Goal: Information Seeking & Learning: Check status

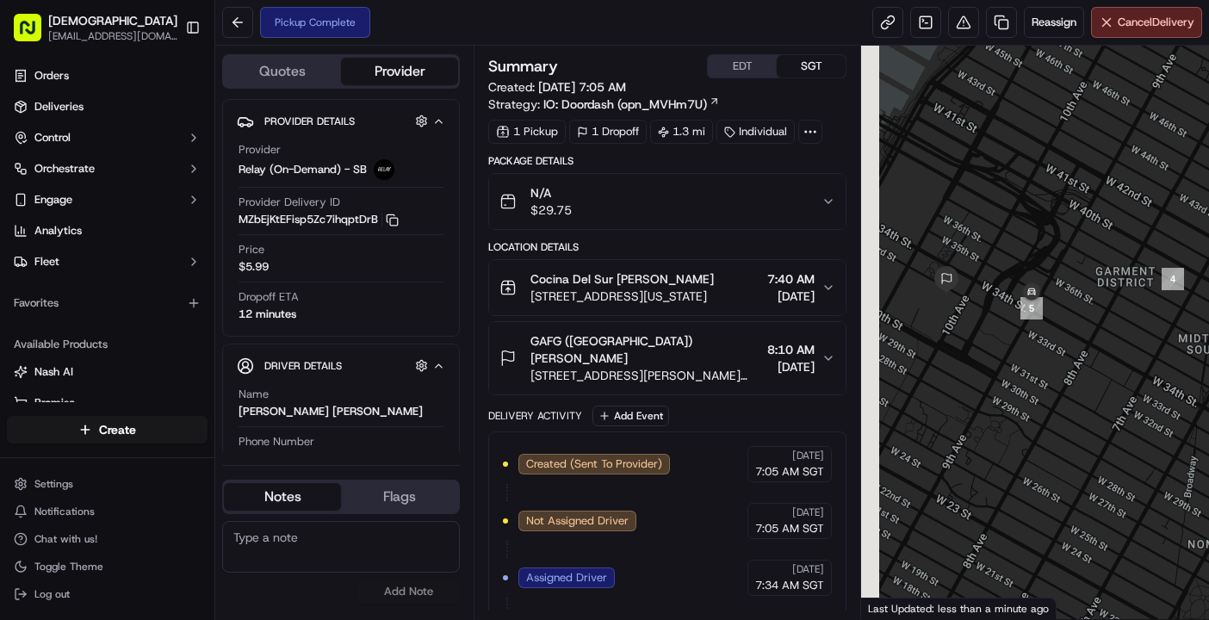
drag, startPoint x: 945, startPoint y: 314, endPoint x: 1006, endPoint y: 338, distance: 65.7
click at [1006, 338] on div at bounding box center [1035, 333] width 348 height 574
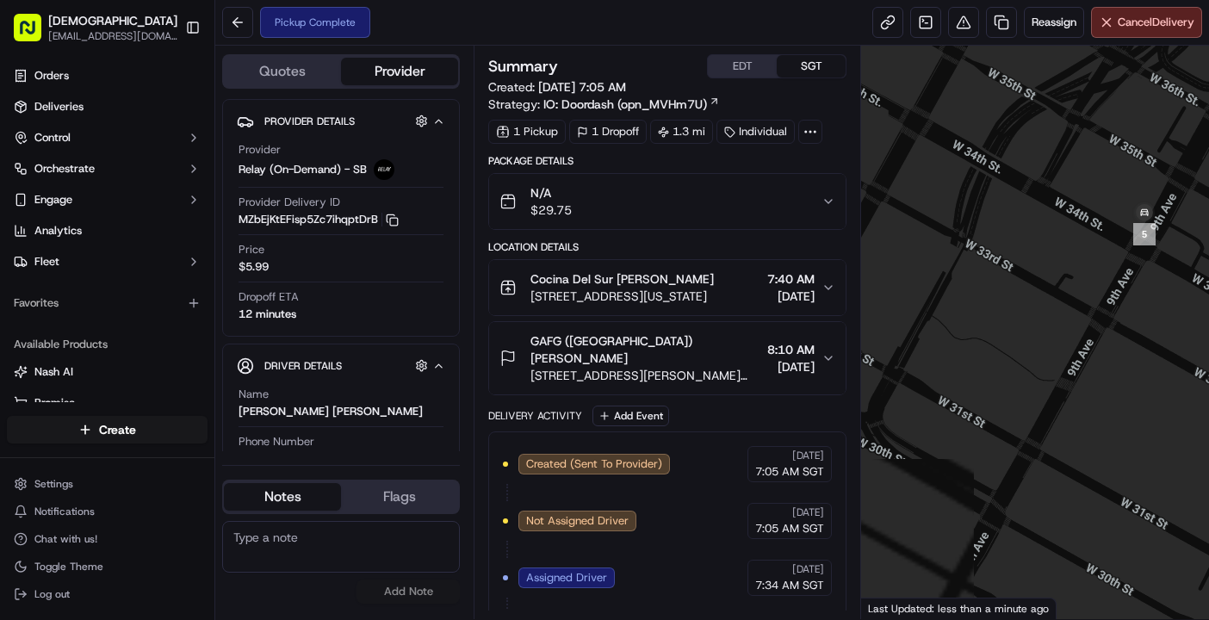
drag, startPoint x: 1041, startPoint y: 239, endPoint x: 1060, endPoint y: 311, distance: 73.7
click at [1060, 311] on div at bounding box center [1035, 333] width 348 height 574
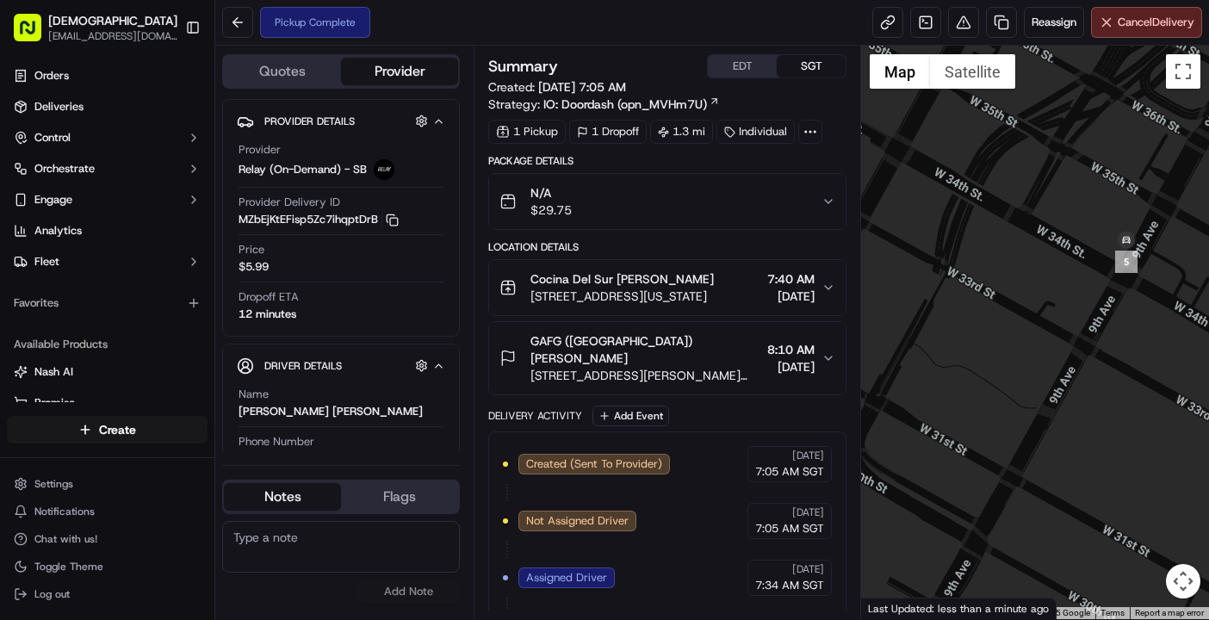
drag, startPoint x: 1060, startPoint y: 311, endPoint x: 1020, endPoint y: 311, distance: 39.6
click at [1020, 311] on div at bounding box center [1035, 333] width 348 height 574
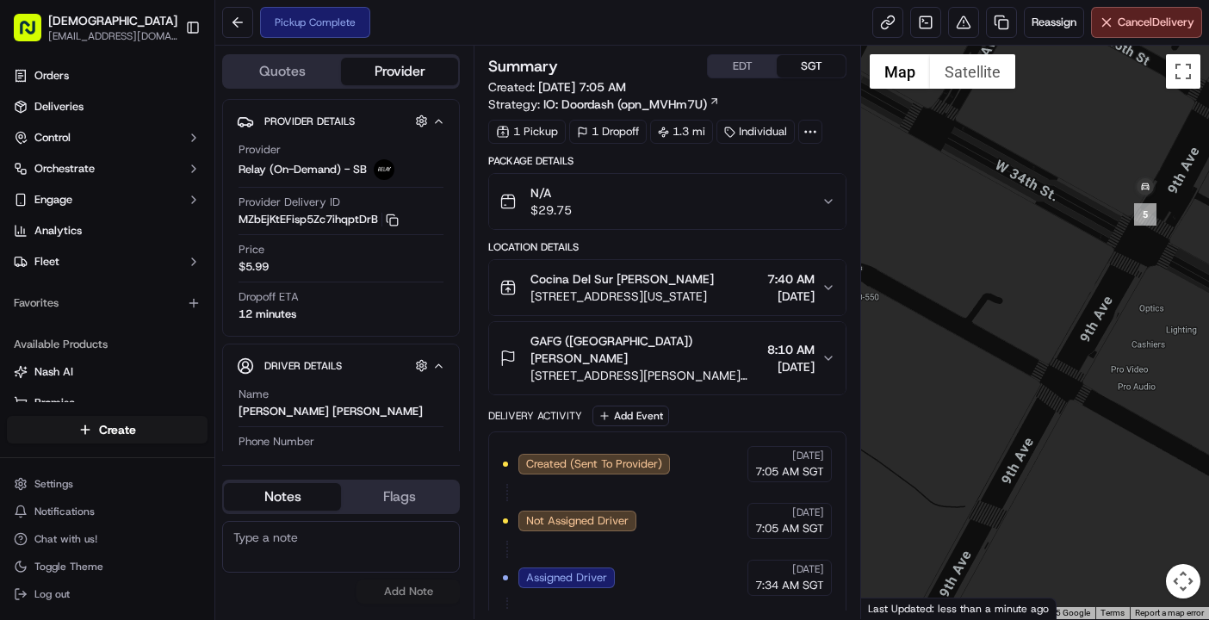
drag, startPoint x: 1131, startPoint y: 242, endPoint x: 1069, endPoint y: 252, distance: 62.7
click at [1069, 252] on div at bounding box center [1035, 333] width 348 height 574
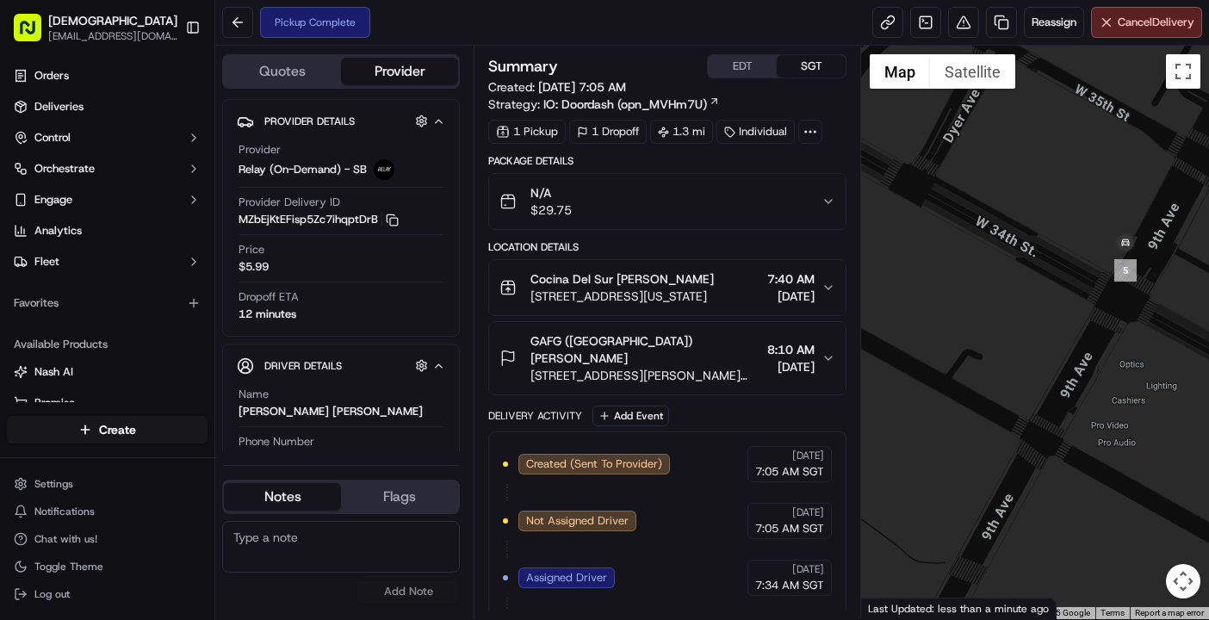
drag, startPoint x: 1072, startPoint y: 253, endPoint x: 1053, endPoint y: 311, distance: 61.0
click at [1053, 311] on div at bounding box center [1035, 333] width 348 height 574
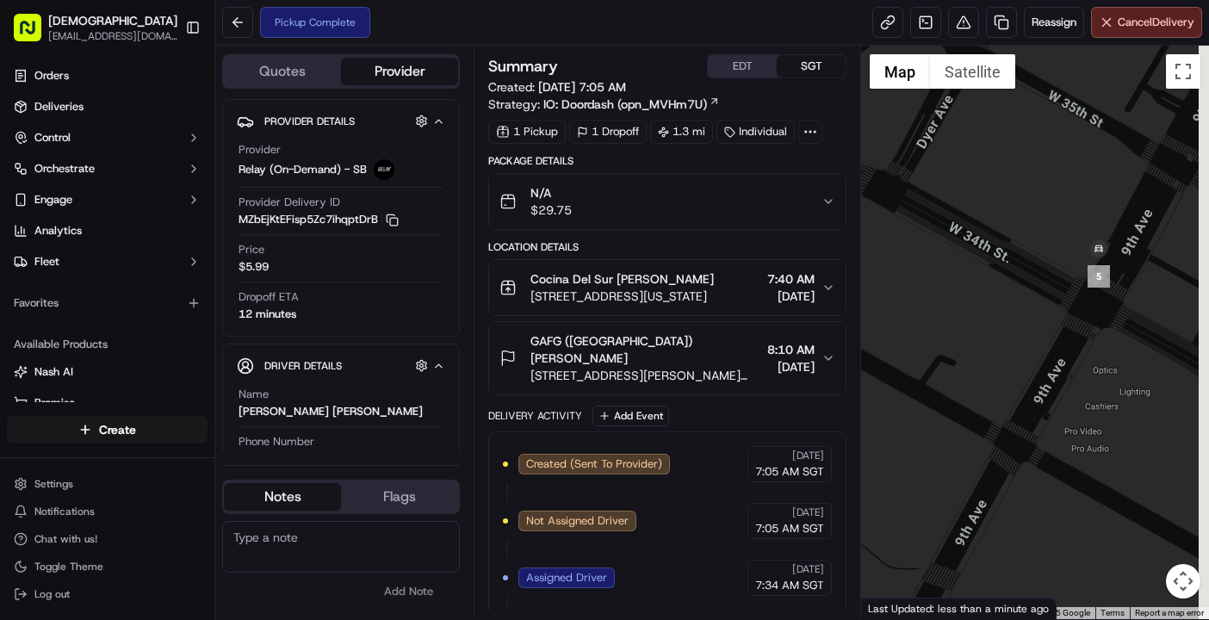
drag, startPoint x: 1063, startPoint y: 358, endPoint x: 1035, endPoint y: 366, distance: 29.5
click at [1035, 366] on div at bounding box center [1035, 333] width 348 height 574
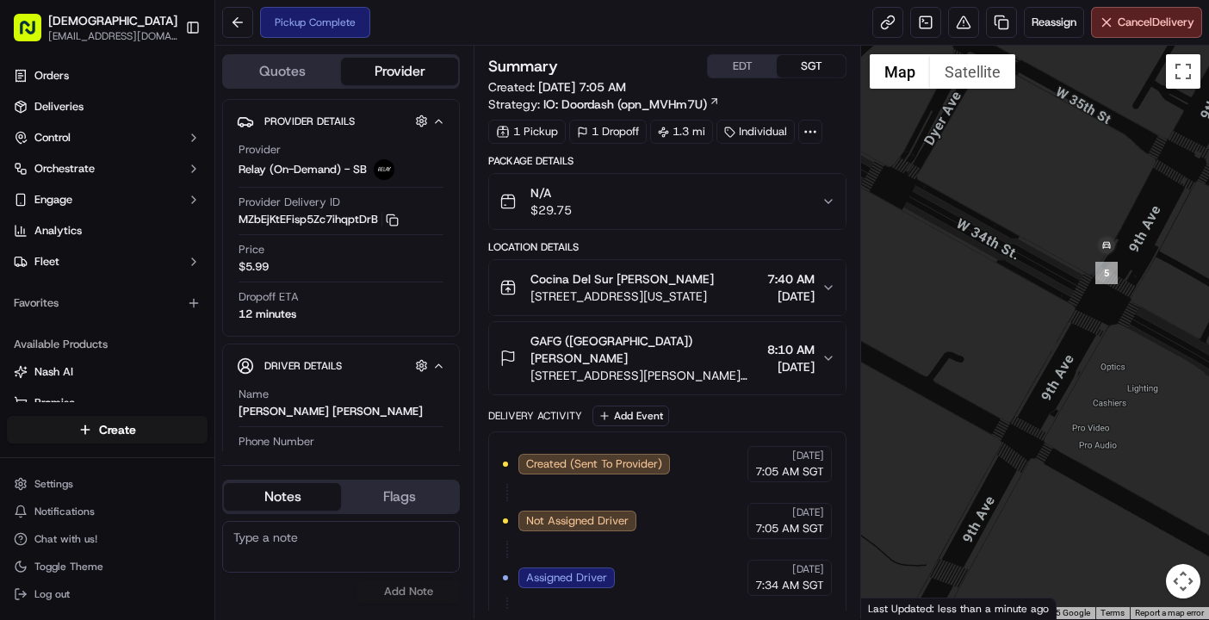
drag, startPoint x: 1037, startPoint y: 374, endPoint x: 1052, endPoint y: 370, distance: 15.0
click at [1052, 370] on div at bounding box center [1035, 333] width 348 height 574
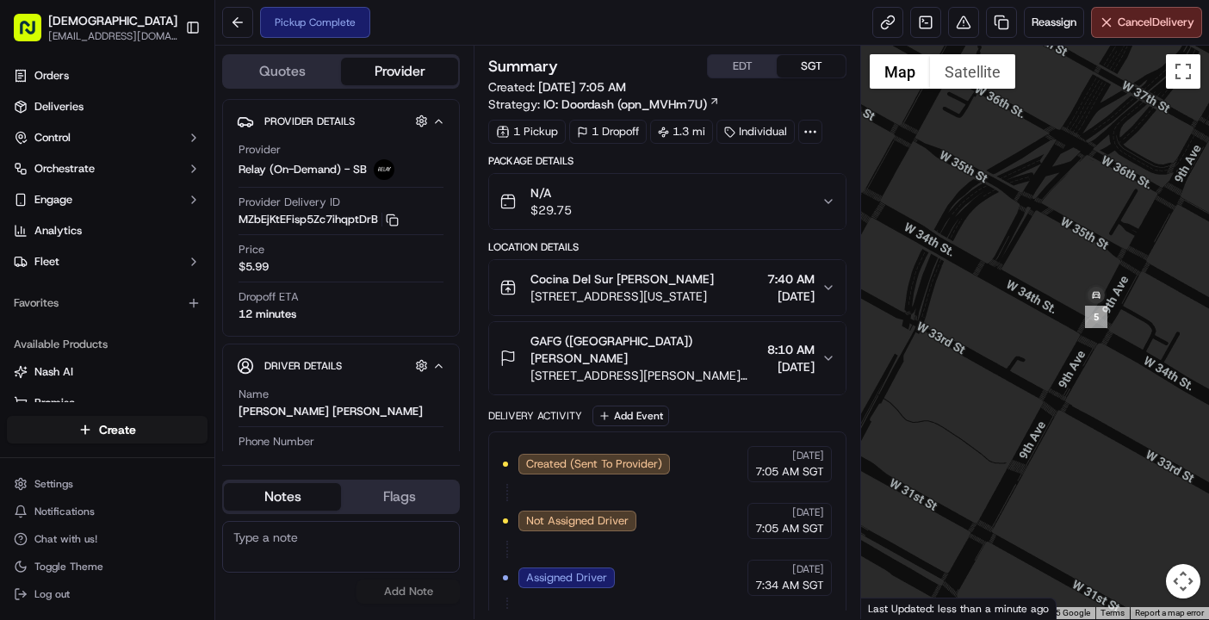
drag, startPoint x: 1027, startPoint y: 414, endPoint x: 1077, endPoint y: 405, distance: 50.9
click at [1077, 405] on div at bounding box center [1035, 333] width 348 height 574
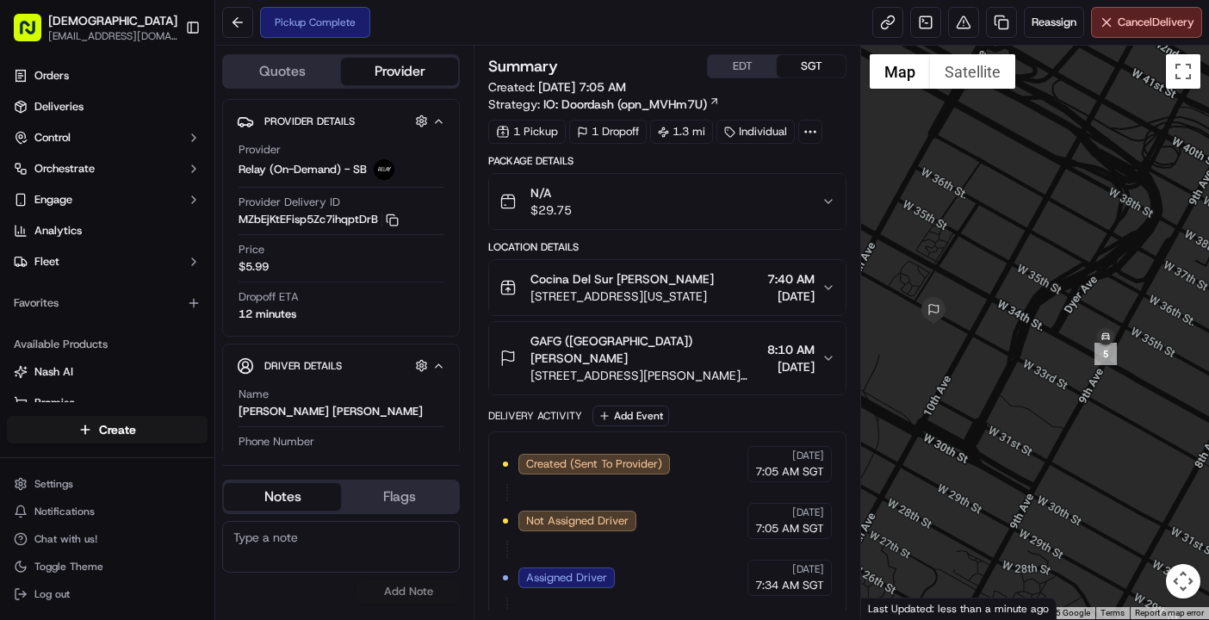
click at [1053, 415] on div at bounding box center [1035, 333] width 348 height 574
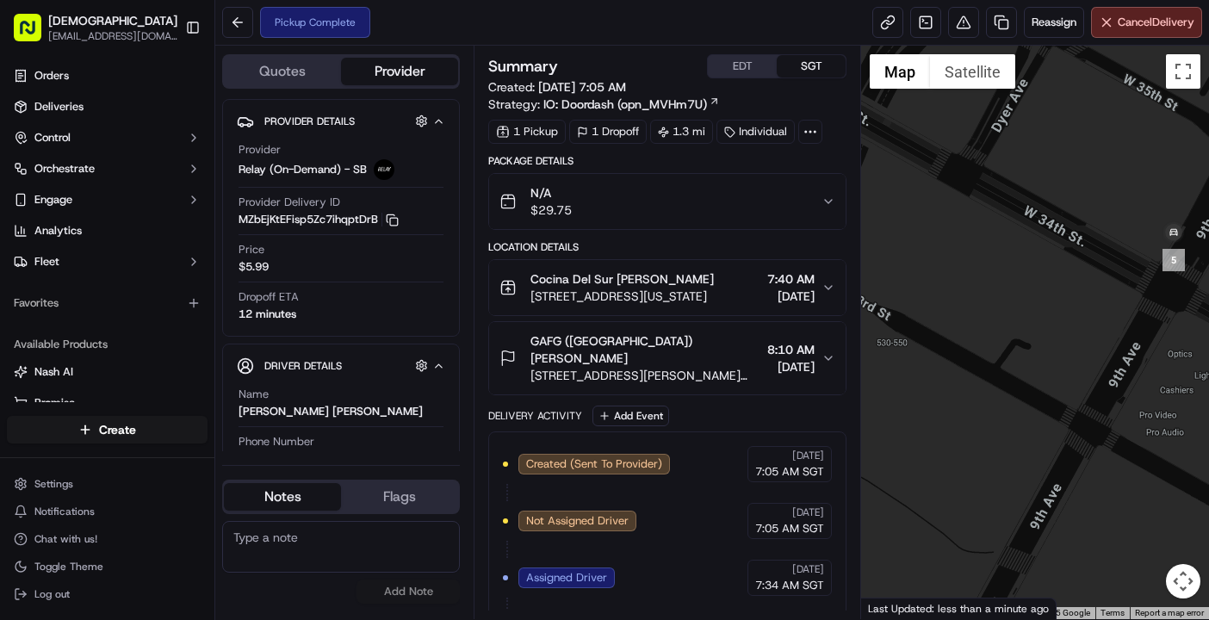
drag, startPoint x: 1087, startPoint y: 281, endPoint x: 985, endPoint y: 319, distance: 108.5
click at [985, 319] on div at bounding box center [1035, 333] width 348 height 574
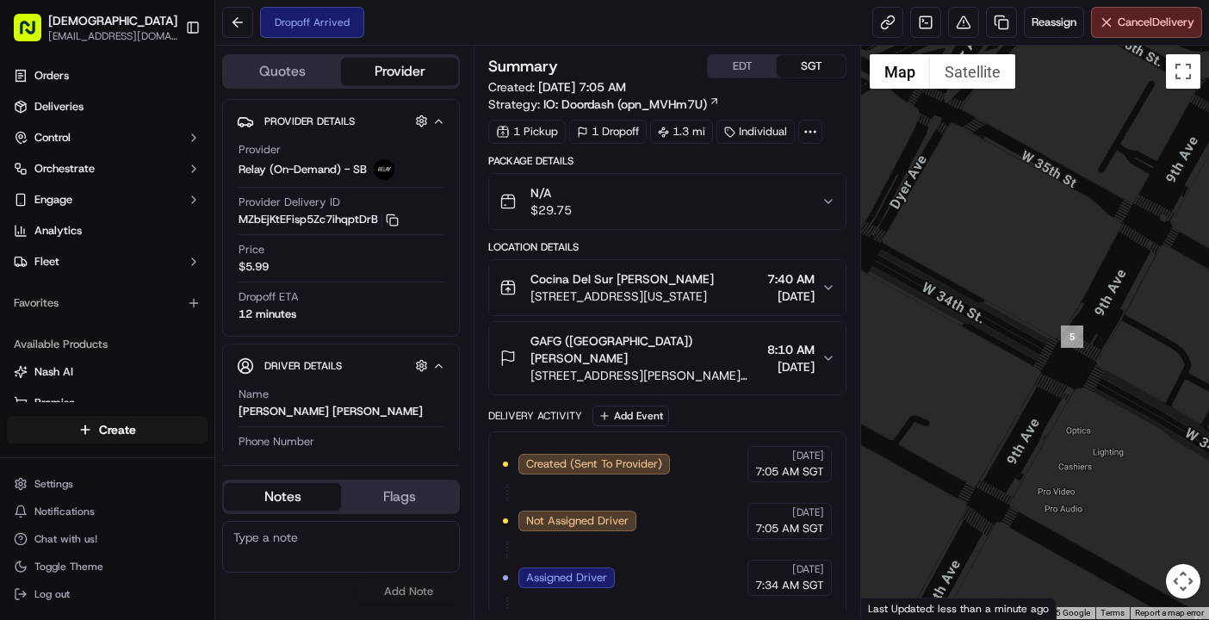
drag, startPoint x: 1066, startPoint y: 325, endPoint x: 975, endPoint y: 401, distance: 118.6
click at [975, 401] on div at bounding box center [1035, 333] width 348 height 574
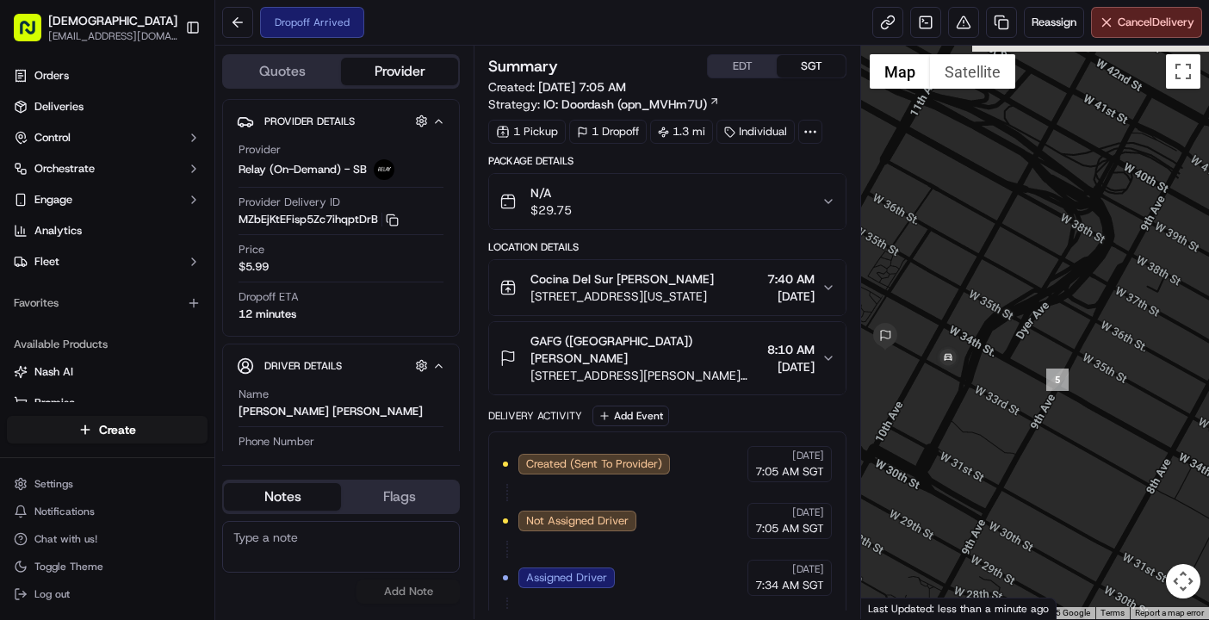
drag, startPoint x: 935, startPoint y: 449, endPoint x: 1023, endPoint y: 411, distance: 95.7
click at [1023, 411] on div at bounding box center [1035, 333] width 348 height 574
drag, startPoint x: 975, startPoint y: 436, endPoint x: 1006, endPoint y: 411, distance: 39.8
click at [1006, 411] on div at bounding box center [1035, 333] width 348 height 574
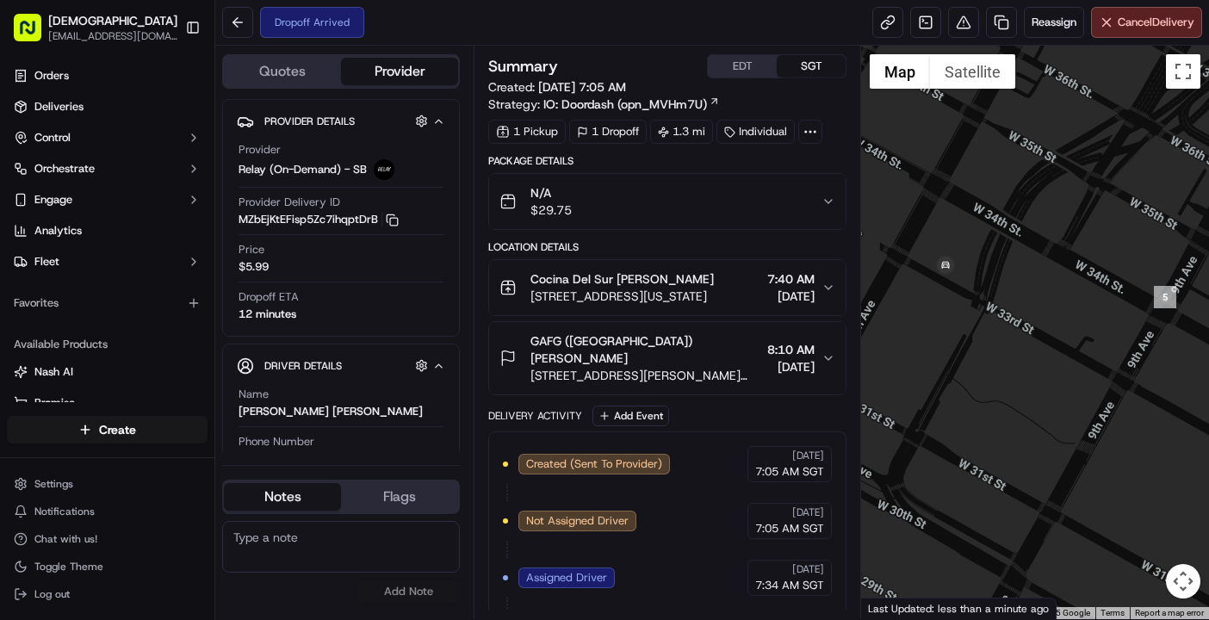
drag, startPoint x: 976, startPoint y: 353, endPoint x: 1008, endPoint y: 328, distance: 40.5
click at [1008, 328] on div at bounding box center [1035, 333] width 348 height 574
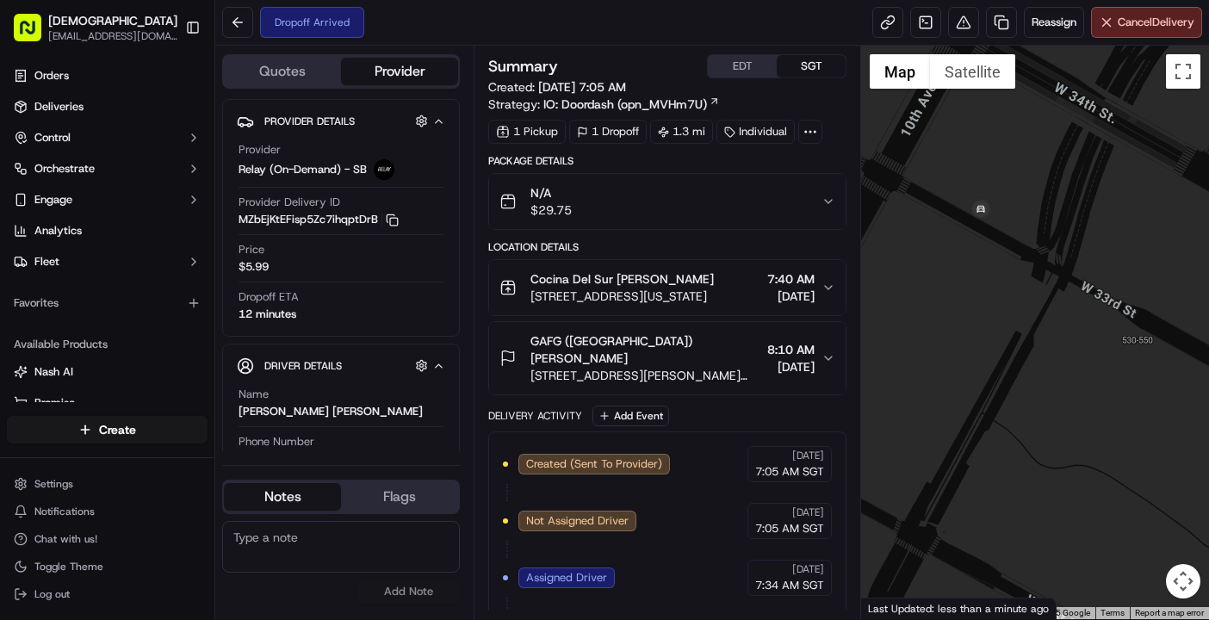
drag, startPoint x: 994, startPoint y: 276, endPoint x: 1053, endPoint y: 335, distance: 83.4
click at [1053, 334] on div at bounding box center [1035, 333] width 348 height 574
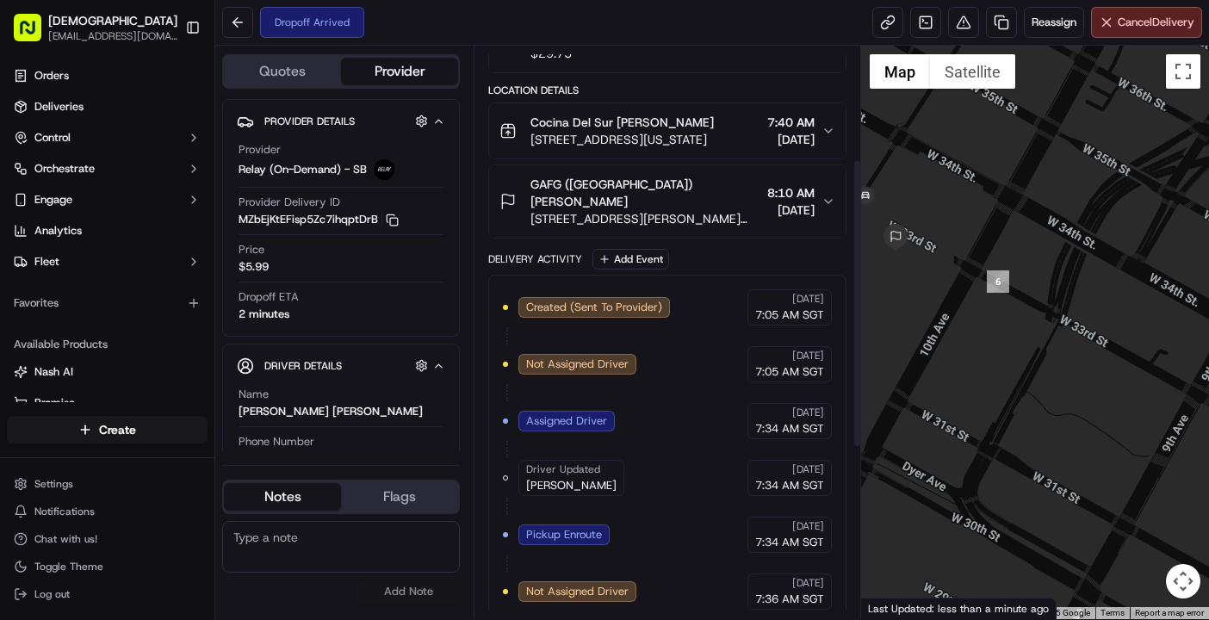
scroll to position [229, 0]
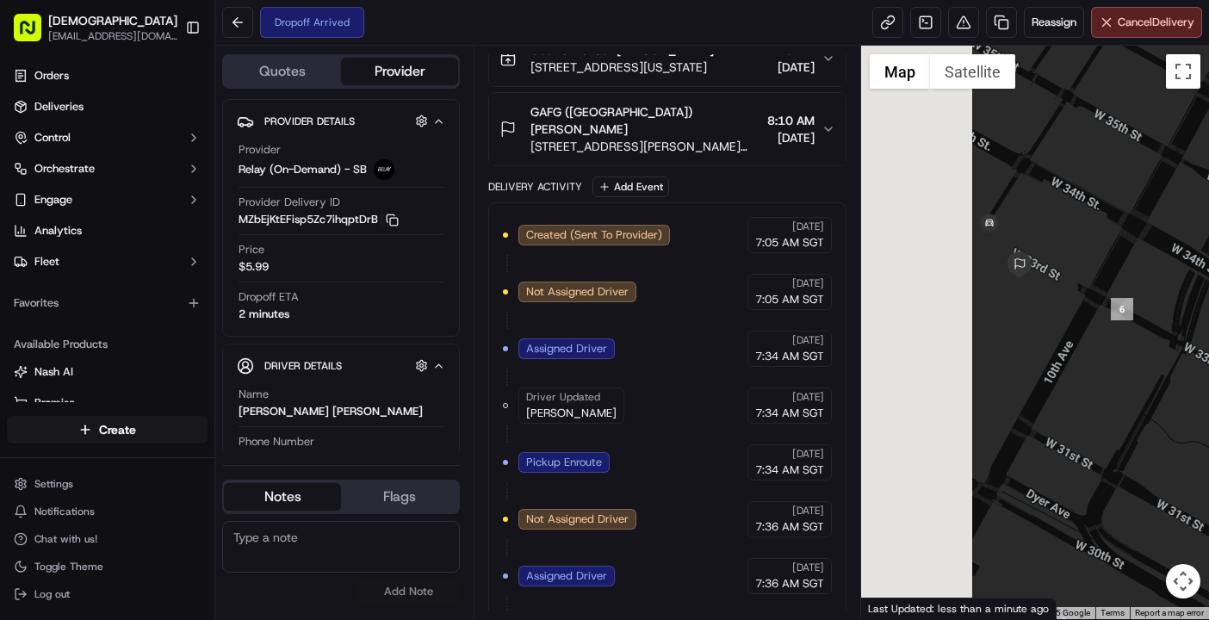
drag, startPoint x: 899, startPoint y: 312, endPoint x: 1023, endPoint y: 341, distance: 127.5
click at [1023, 341] on div at bounding box center [1035, 333] width 348 height 574
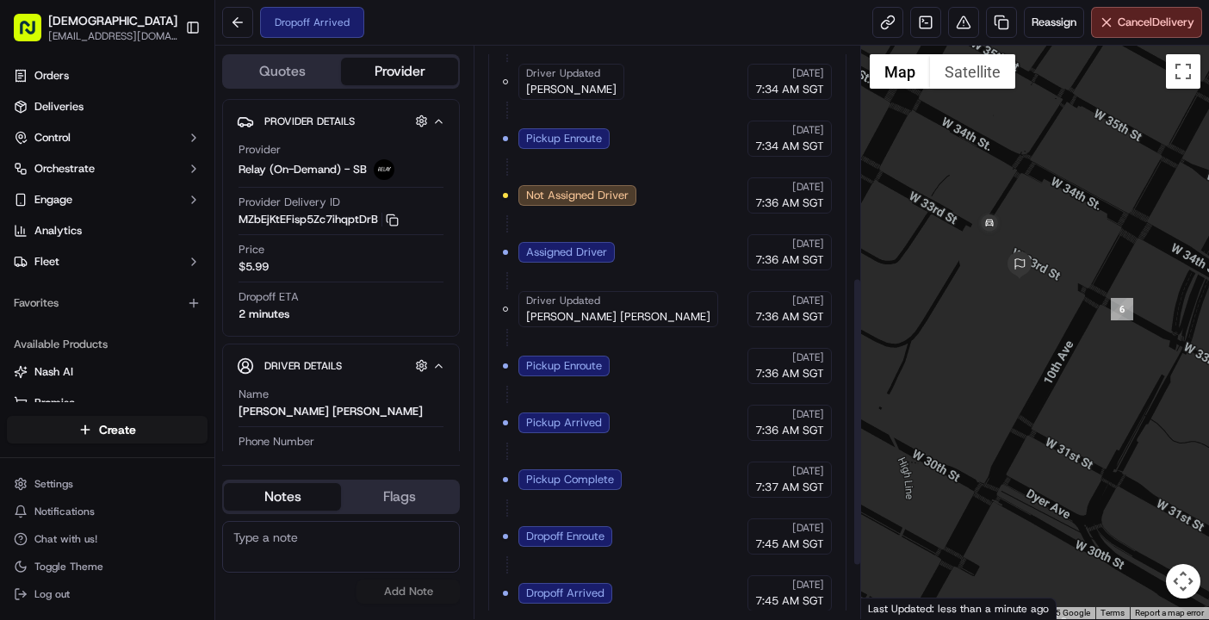
scroll to position [562, 0]
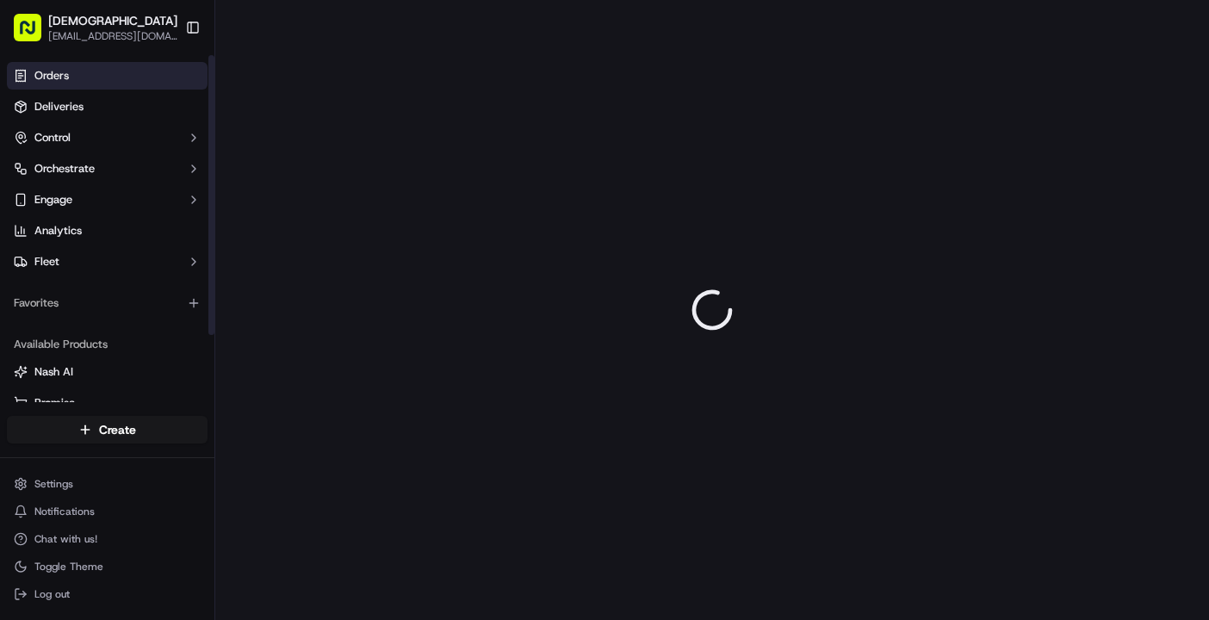
click at [91, 78] on link "Orders" at bounding box center [107, 76] width 201 height 28
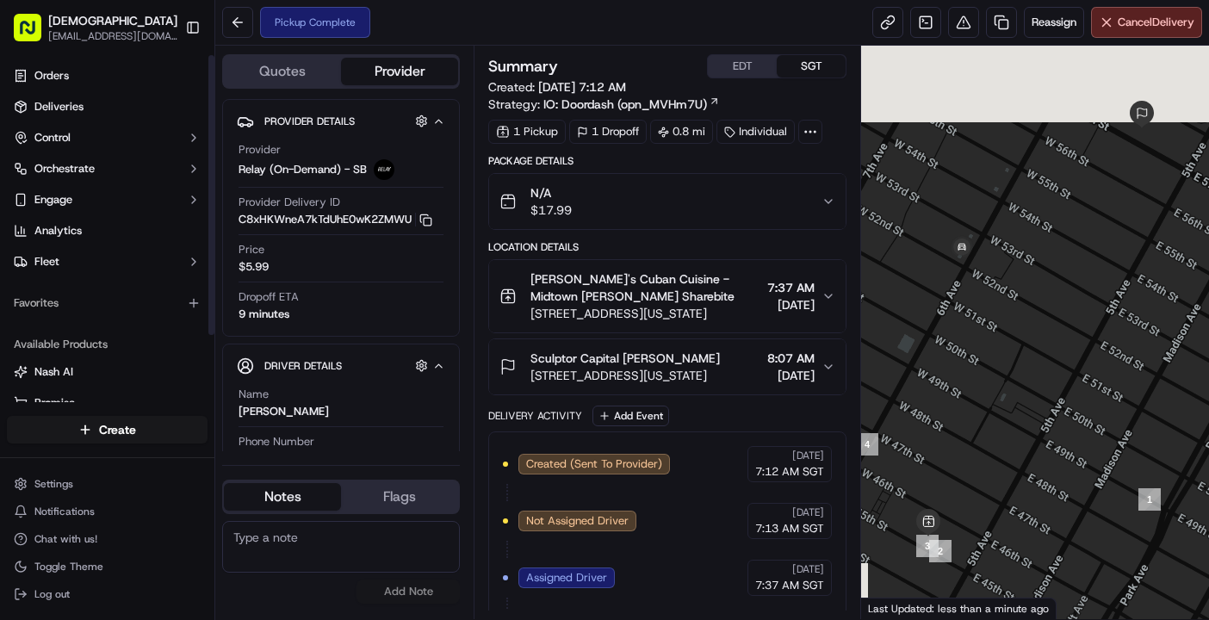
drag, startPoint x: 281, startPoint y: 611, endPoint x: 308, endPoint y: 589, distance: 35.0
click at [281, 611] on div "No results found Add Note" at bounding box center [341, 562] width 238 height 96
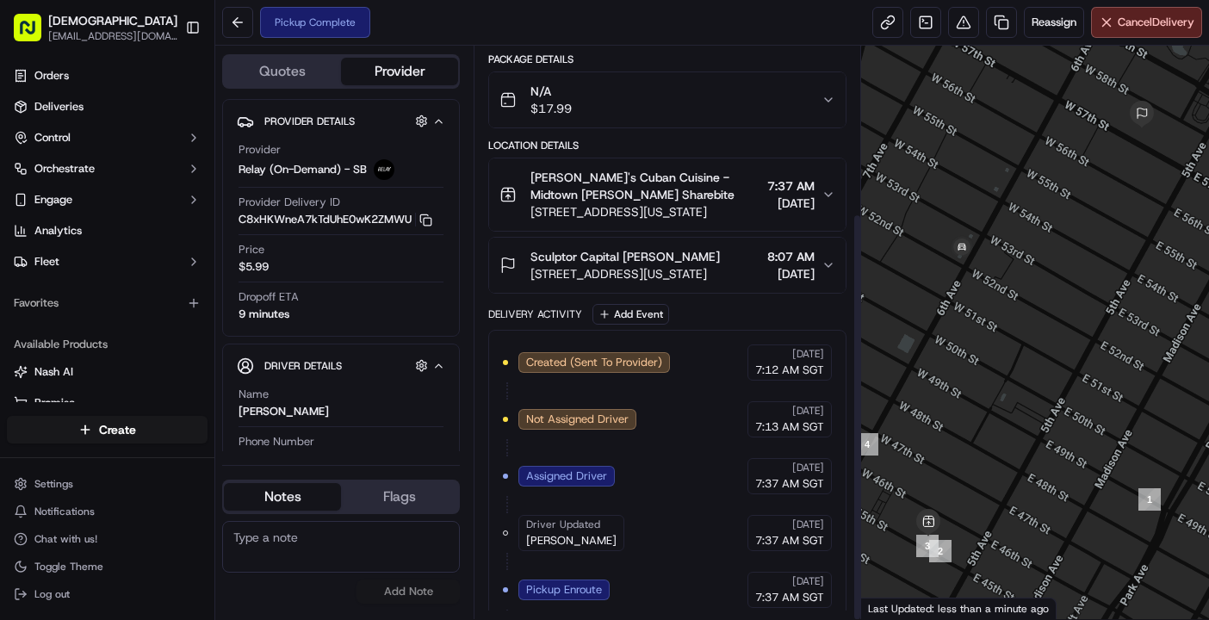
scroll to position [234, 0]
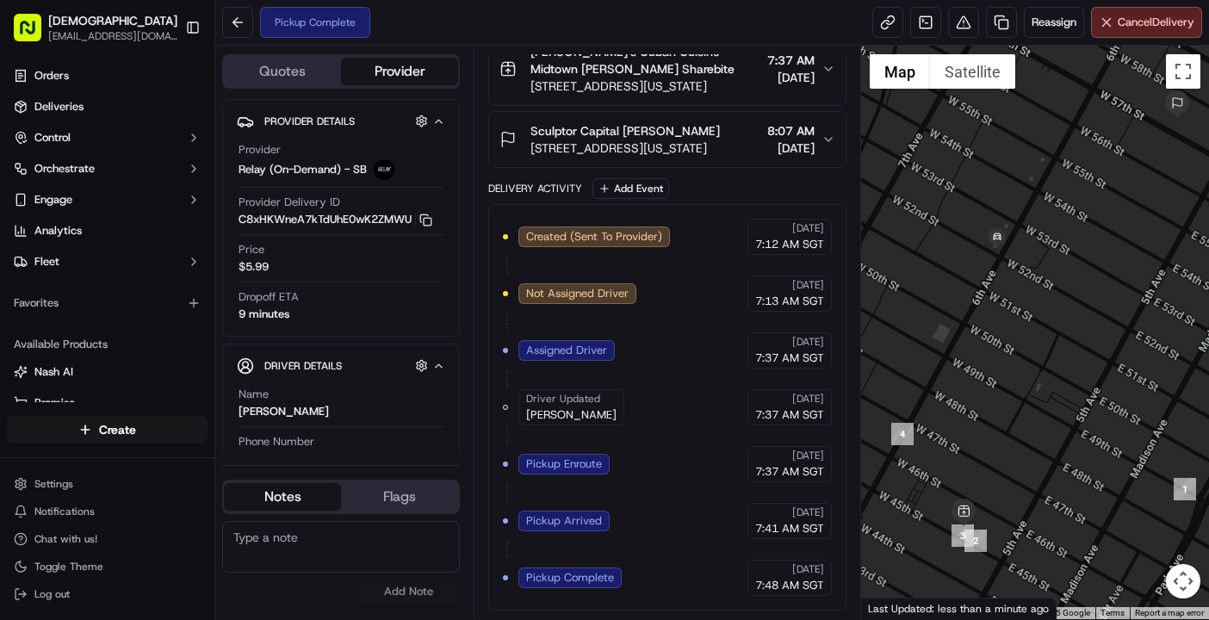
drag, startPoint x: 991, startPoint y: 482, endPoint x: 1028, endPoint y: 470, distance: 39.0
click at [1028, 470] on div at bounding box center [1035, 333] width 348 height 574
click at [1073, 546] on div at bounding box center [1035, 333] width 348 height 574
